Goal: Navigation & Orientation: Find specific page/section

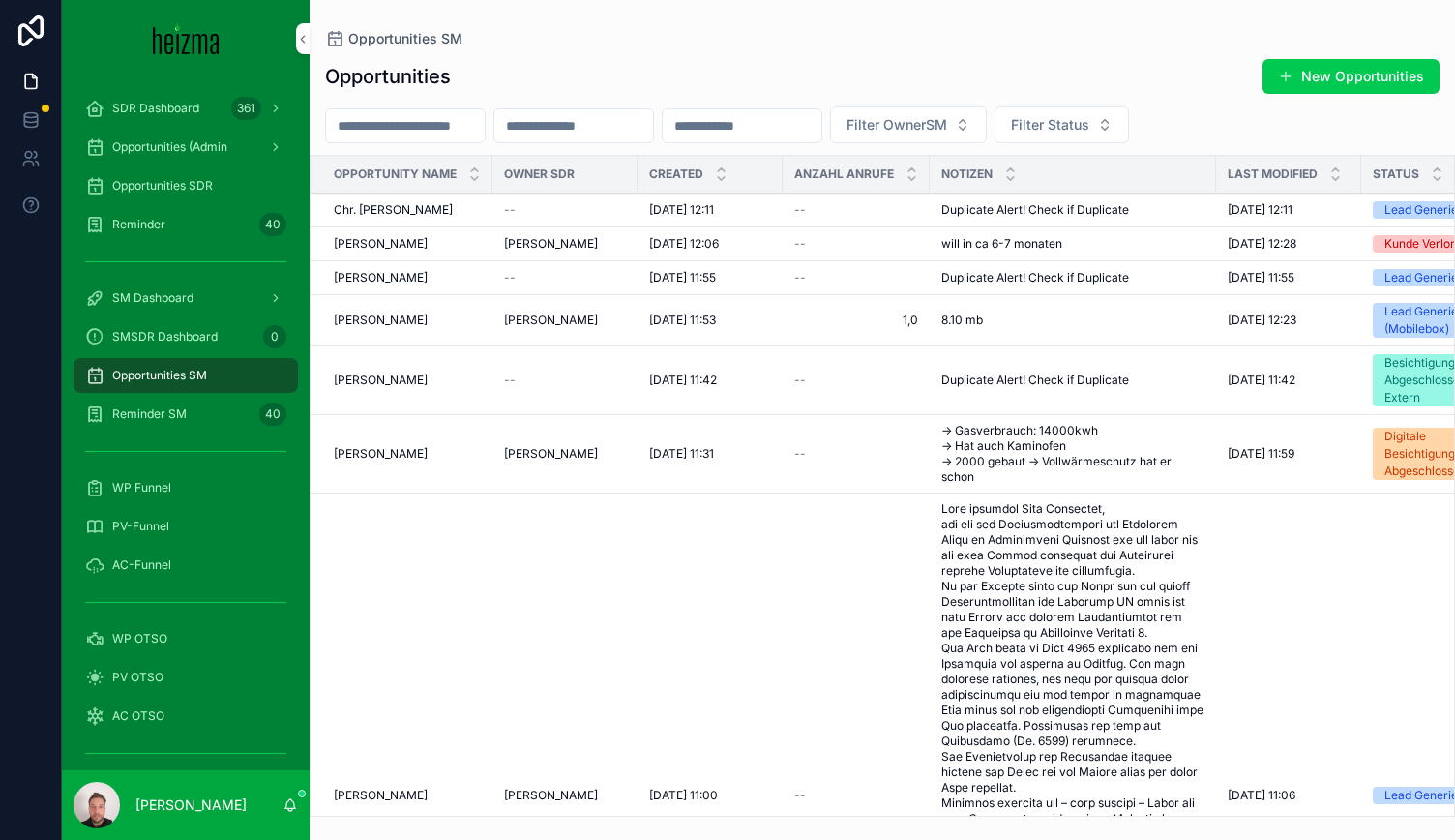
scroll to position [403, 0]
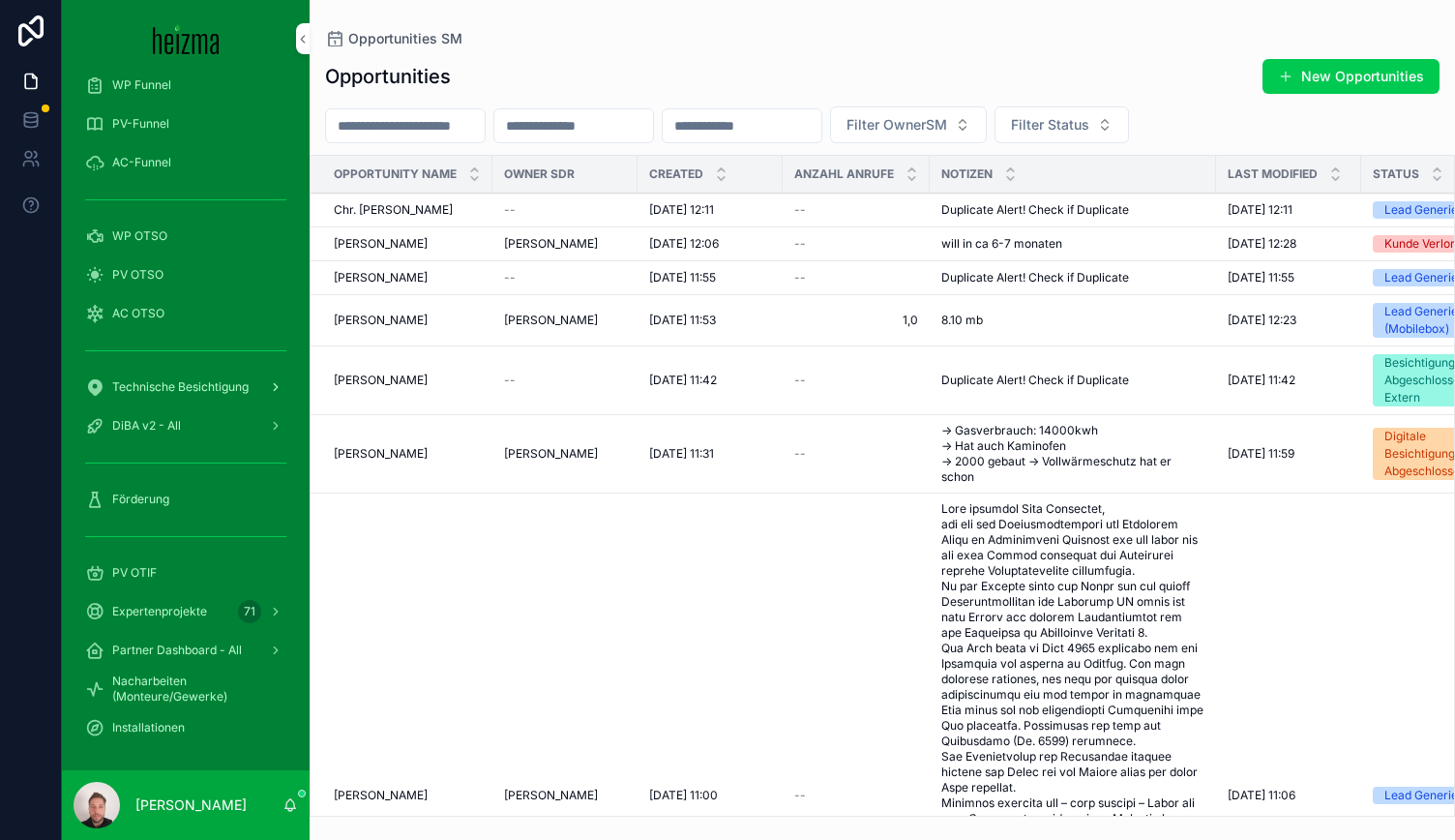
click at [195, 384] on span "Technische Besichtigung" at bounding box center [181, 387] width 136 height 16
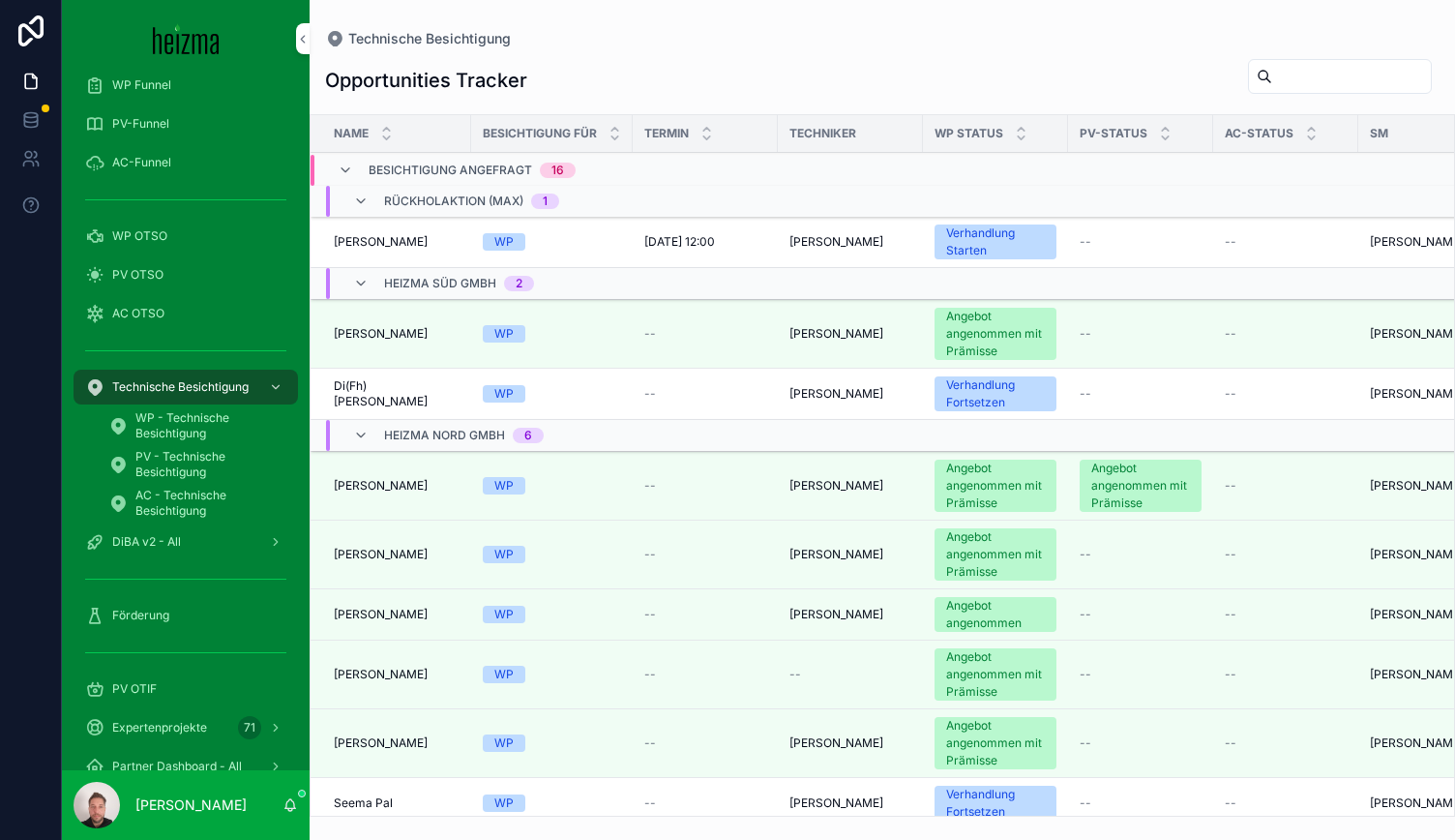
click at [417, 238] on div "Robert Bonell Robert Bonell" at bounding box center [396, 242] width 125 height 16
click at [364, 170] on div "Besichtigung angefragt 16" at bounding box center [456, 170] width 238 height 31
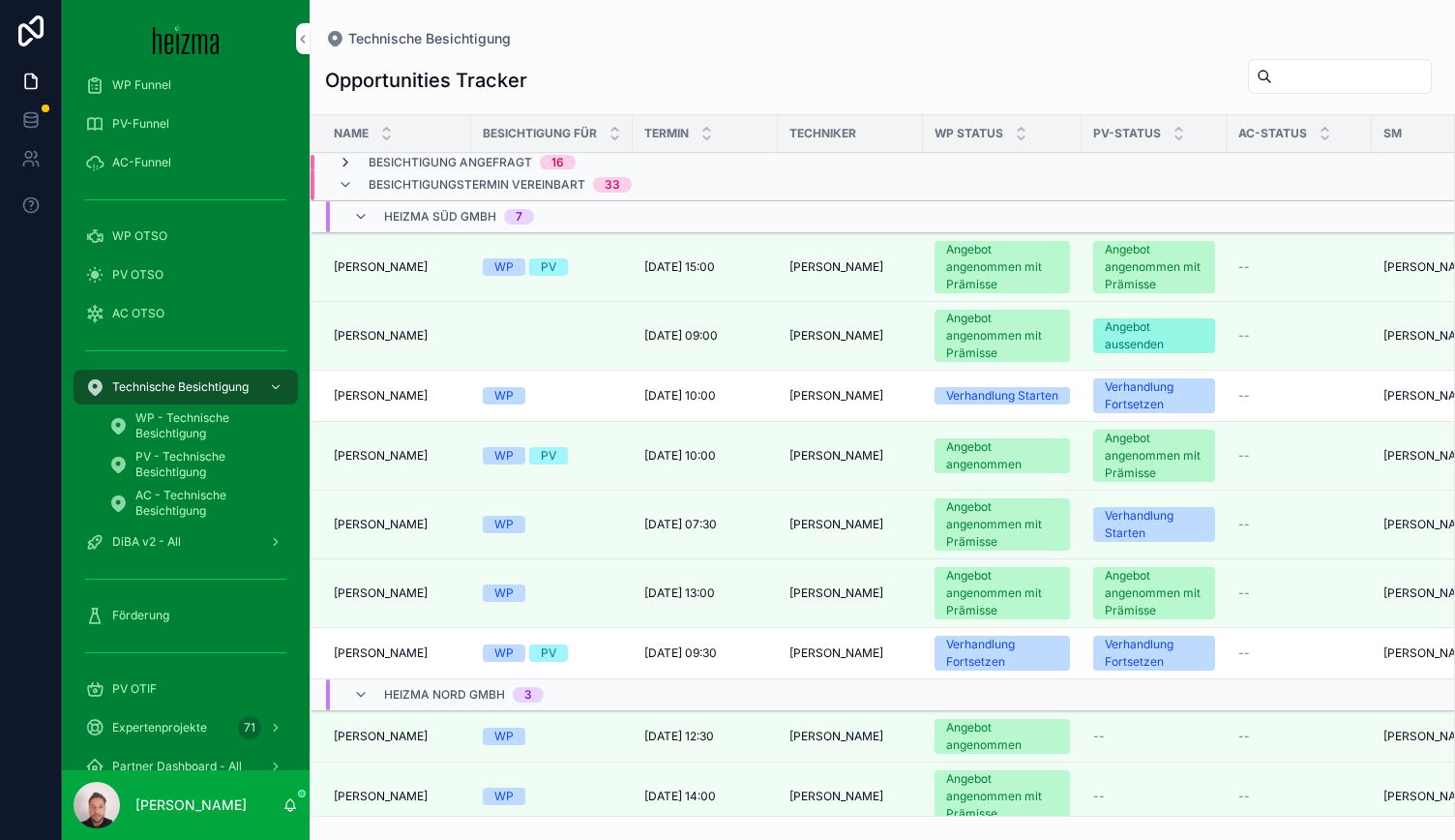
click at [347, 160] on icon "scrollable content" at bounding box center [345, 163] width 16 height 16
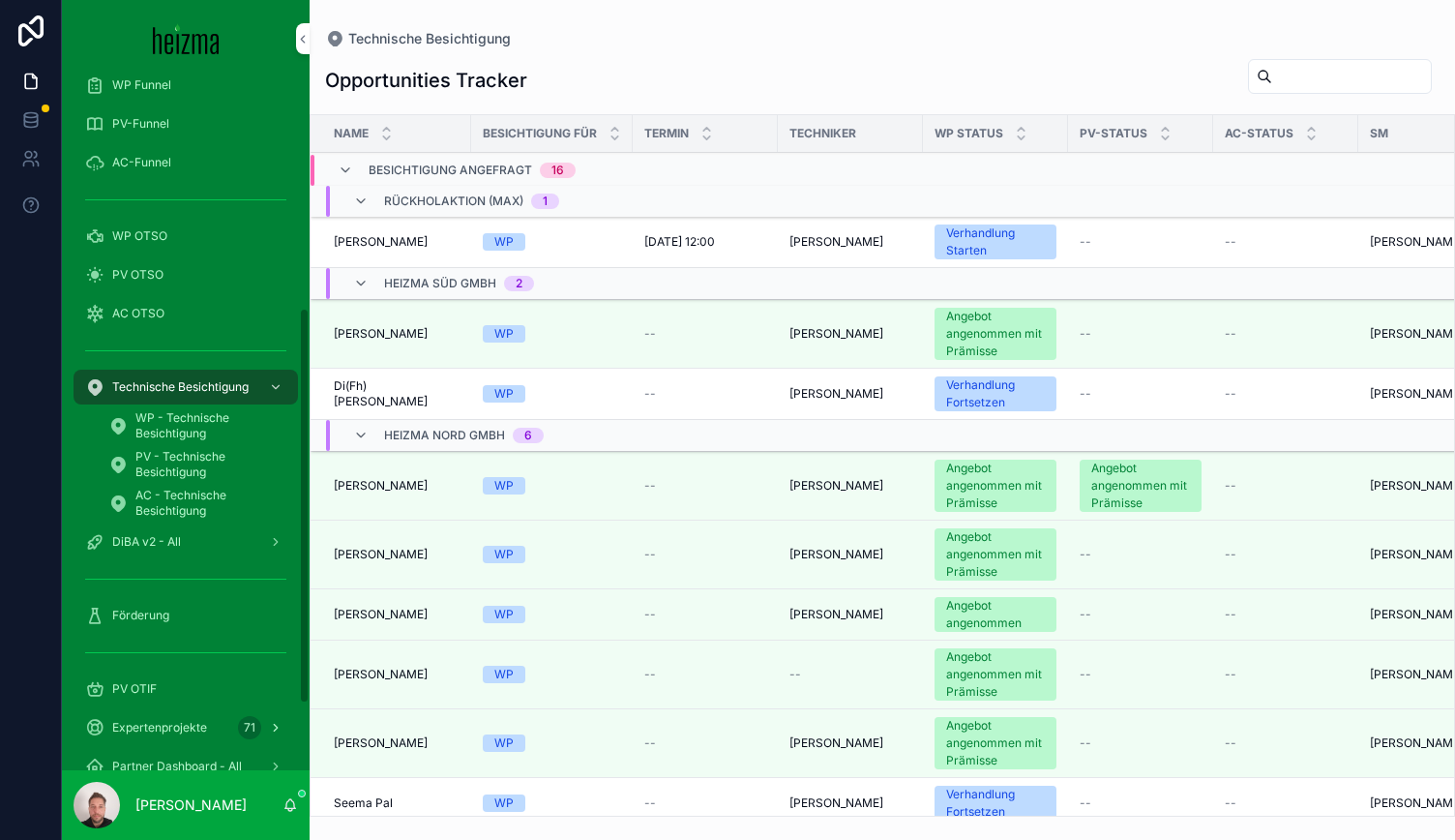
click at [201, 730] on span "Expertenprojekte" at bounding box center [160, 727] width 95 height 16
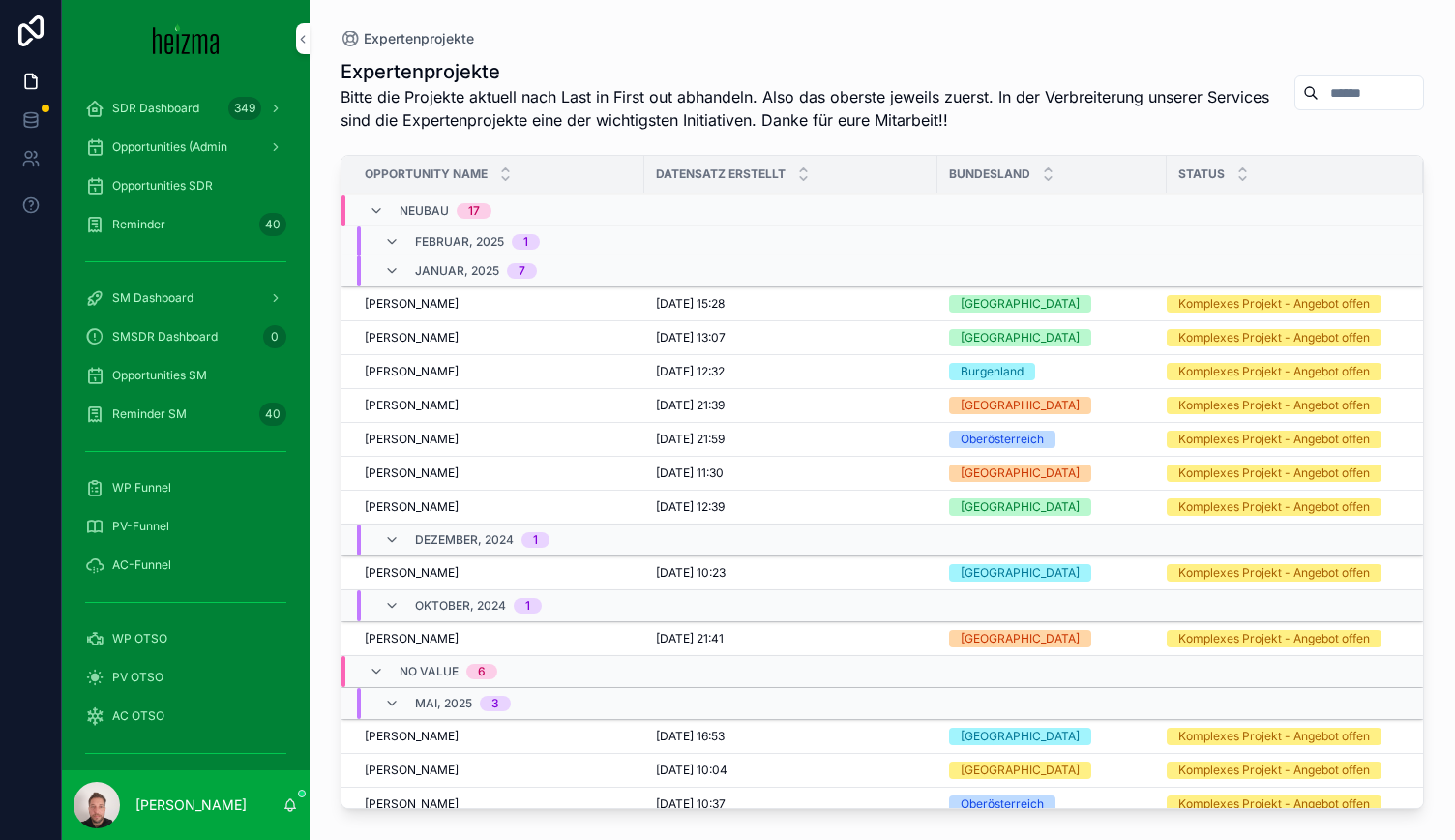
scroll to position [2425, 0]
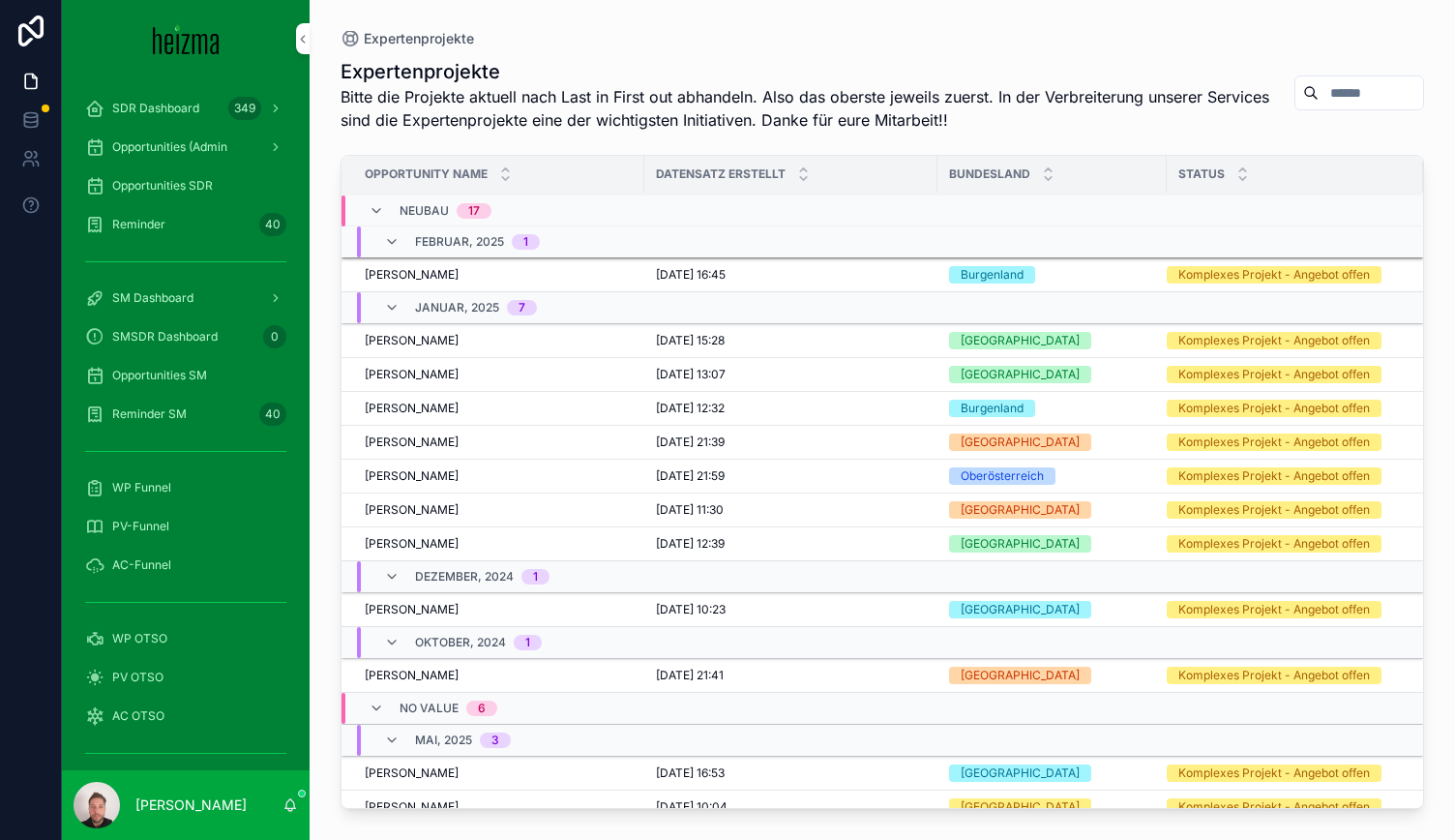
click at [162, 413] on span "Reminder SM" at bounding box center [149, 415] width 74 height 16
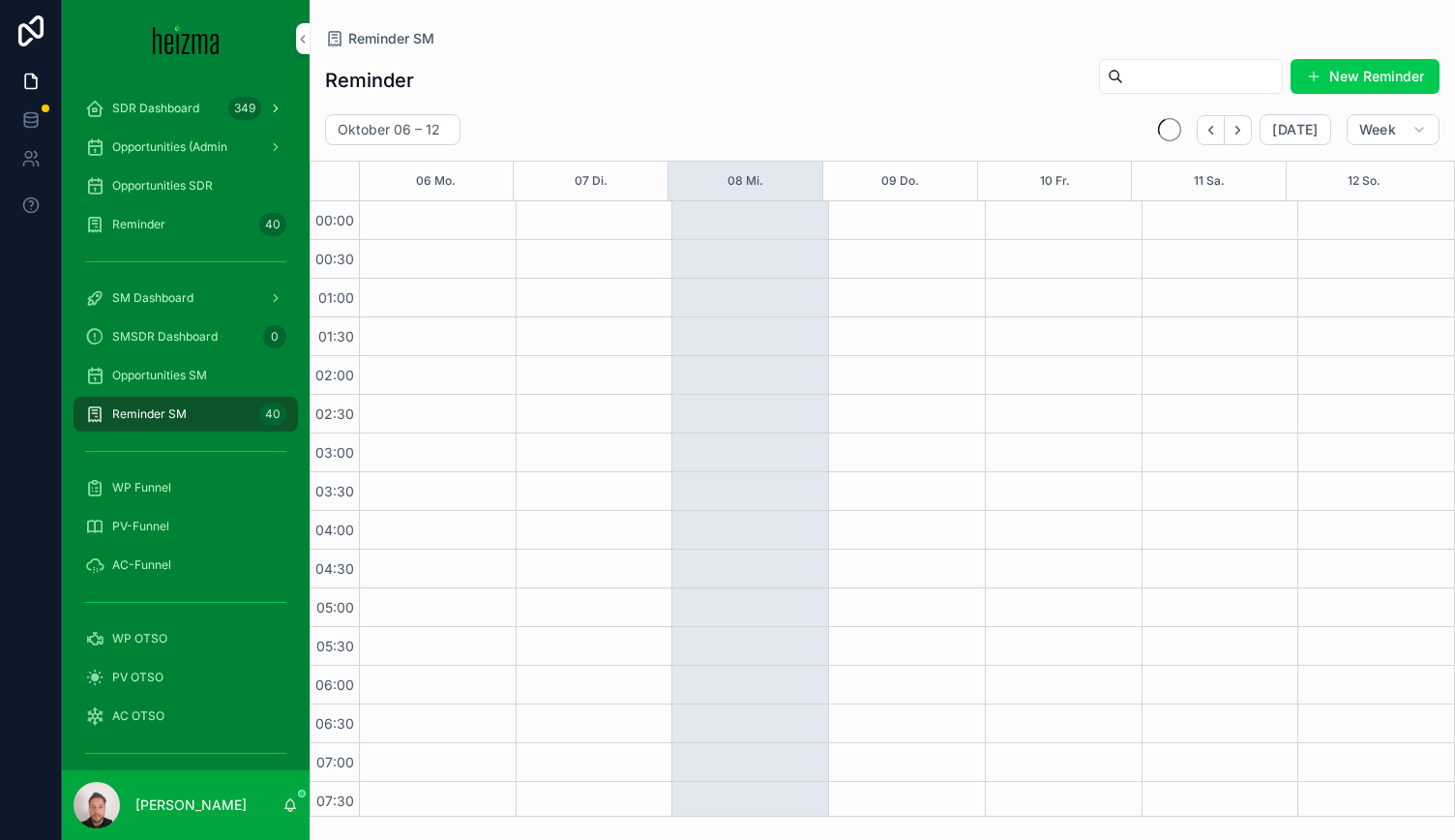
click at [169, 110] on span "SDR Dashboard" at bounding box center [156, 109] width 87 height 16
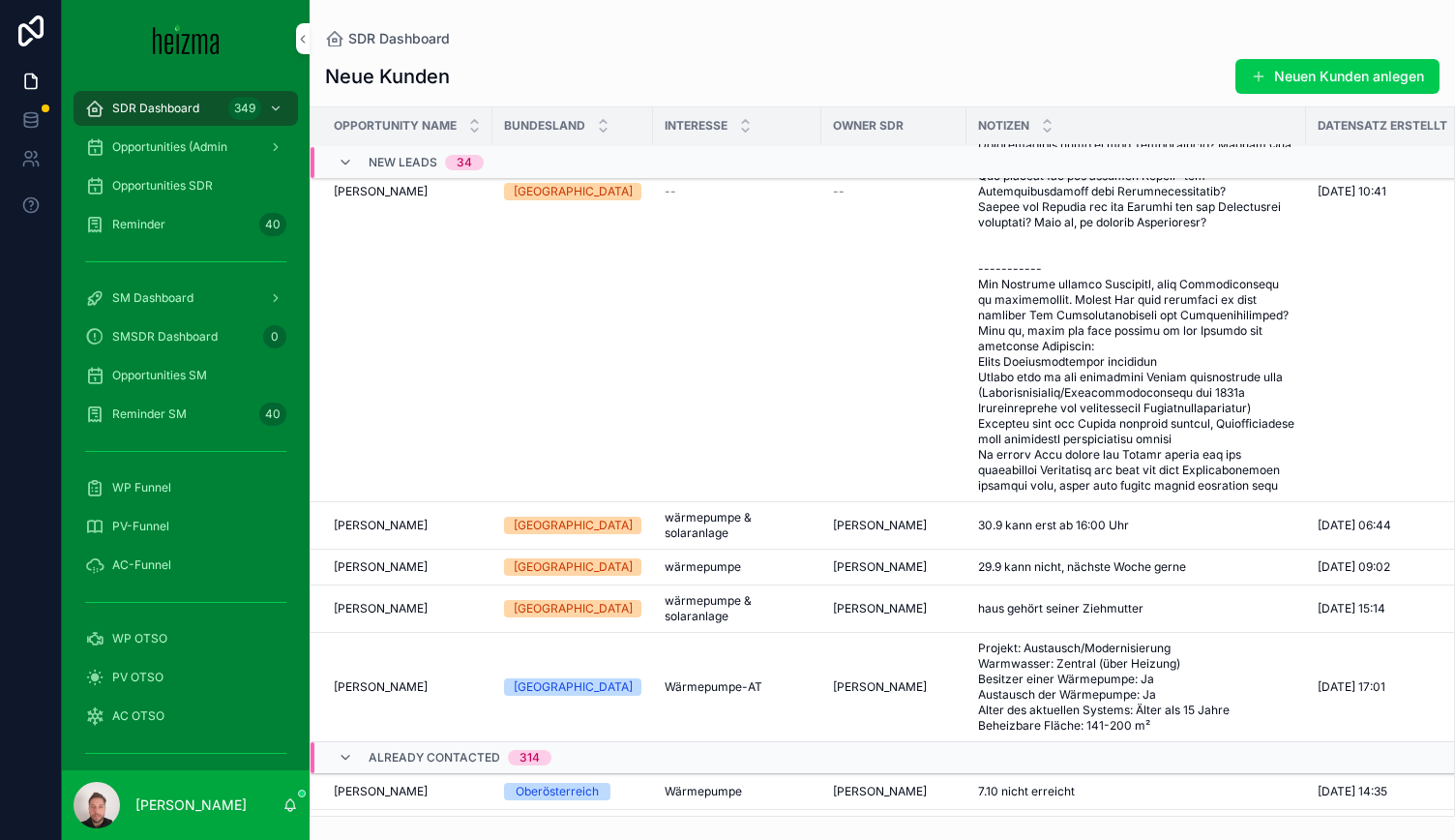
scroll to position [2934, 0]
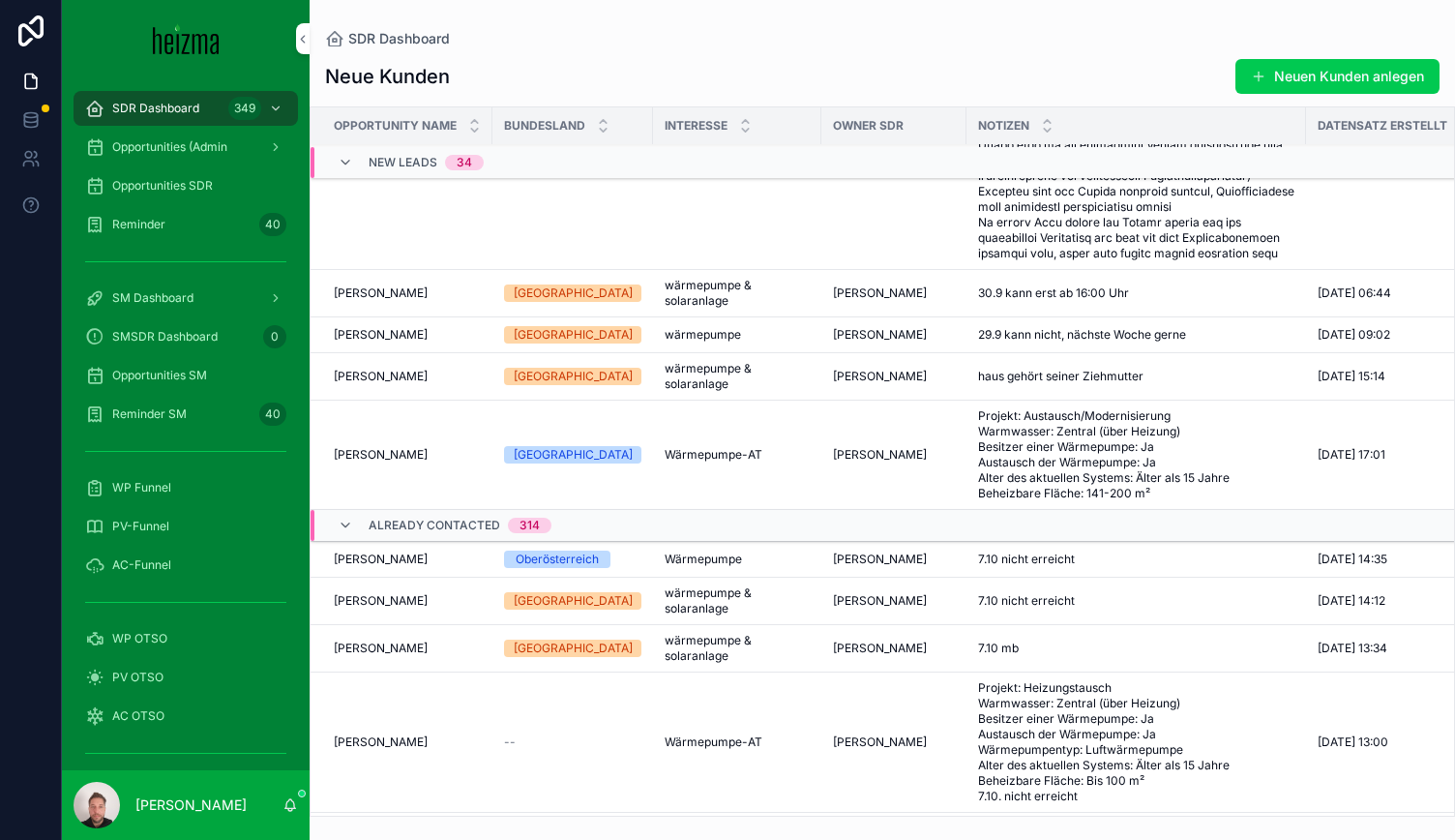
click at [370, 463] on span "Paul Kanduth" at bounding box center [380, 455] width 94 height 16
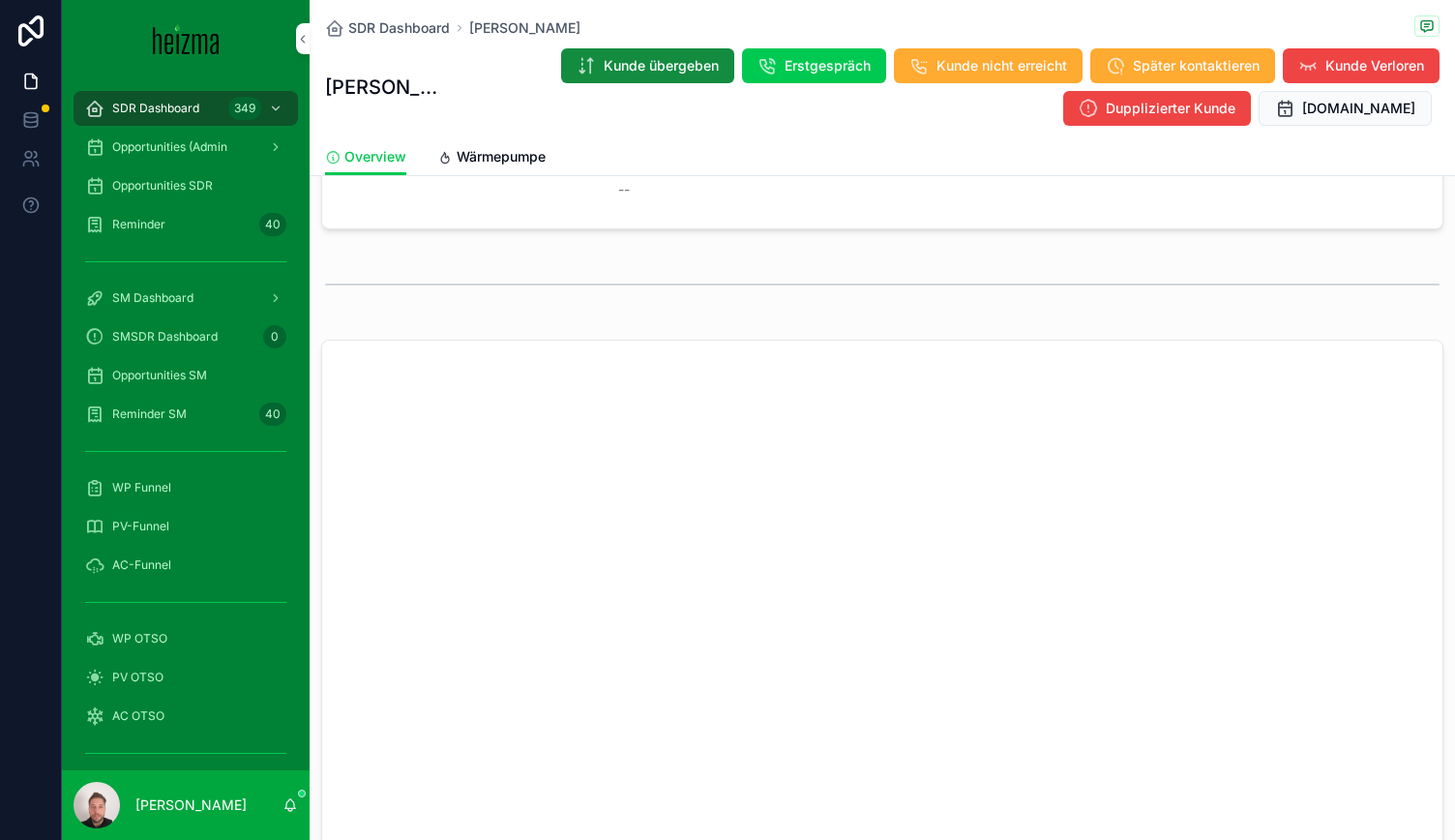
scroll to position [1452, 0]
